Goal: Use online tool/utility: Utilize a website feature to perform a specific function

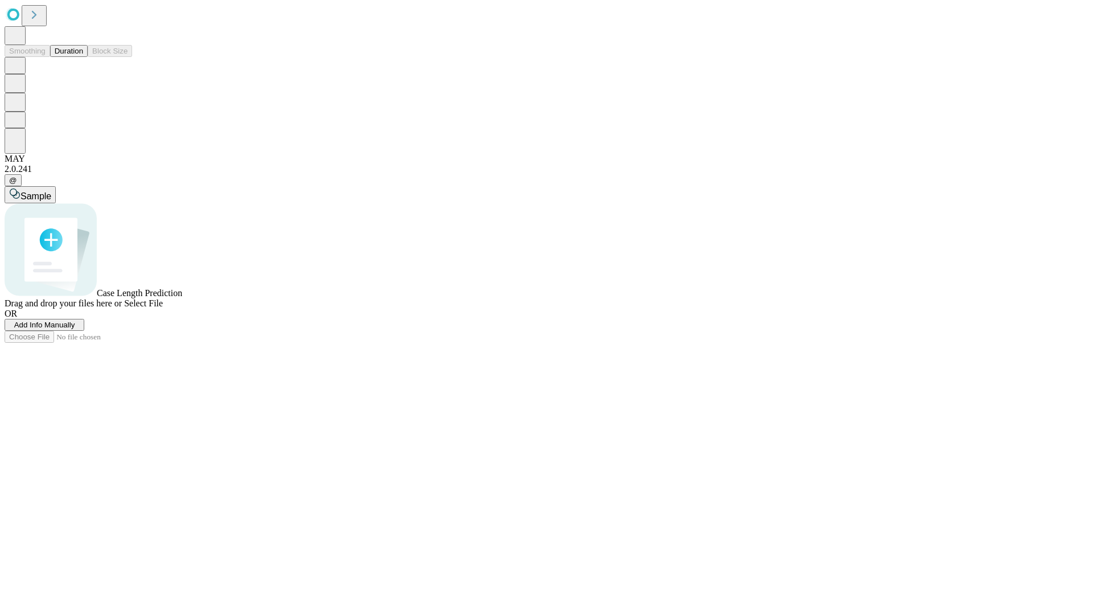
click at [83, 57] on button "Duration" at bounding box center [69, 51] width 38 height 12
click at [163, 308] on span "Select File" at bounding box center [143, 303] width 39 height 10
